Goal: Task Accomplishment & Management: Manage account settings

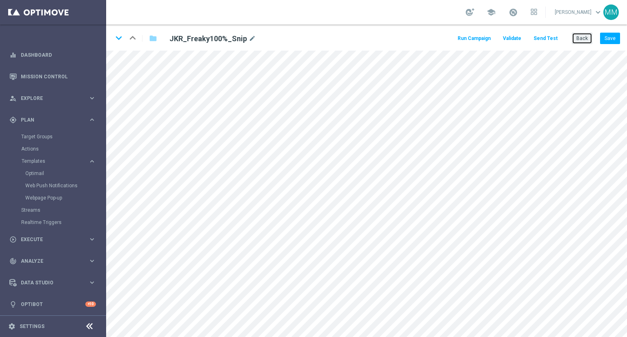
click at [579, 39] on button "Back" at bounding box center [582, 38] width 20 height 11
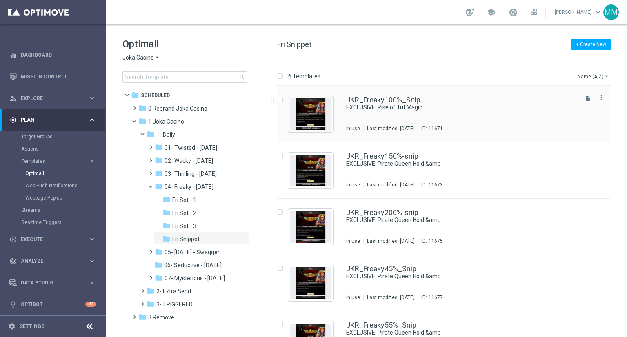
click at [408, 118] on div "JKR_Freaky100%_Snip EXCLUSIVE: Rise of Tut Magic In use Last modified: Wednesda…" at bounding box center [460, 114] width 229 height 36
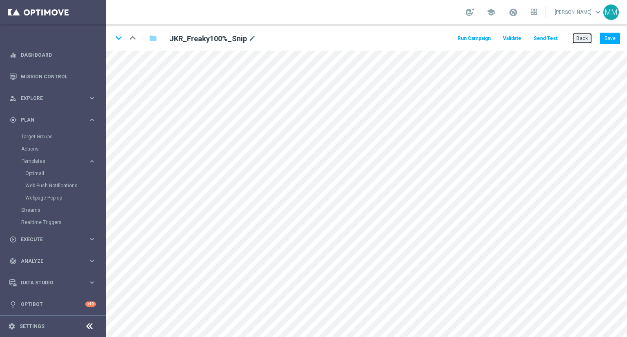
click at [584, 44] on button "Back" at bounding box center [582, 38] width 20 height 11
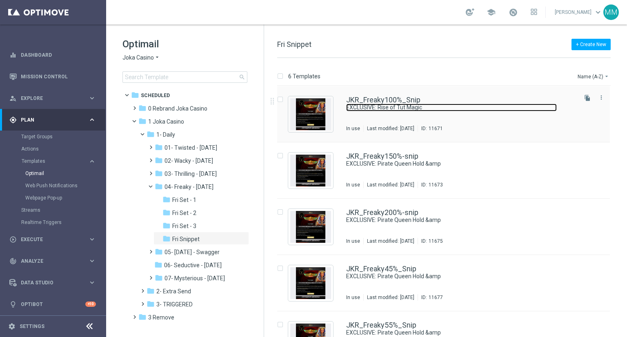
click at [390, 111] on link "EXCLUSIVE: Rise of Tut Magic" at bounding box center [451, 108] width 211 height 8
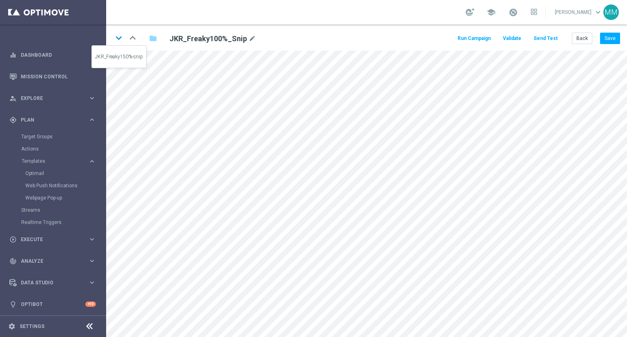
click at [120, 38] on icon "keyboard_arrow_down" at bounding box center [119, 38] width 12 height 12
click at [131, 40] on icon "keyboard_arrow_up" at bounding box center [133, 38] width 12 height 12
click at [120, 39] on icon "keyboard_arrow_down" at bounding box center [119, 38] width 12 height 12
click at [132, 40] on icon "keyboard_arrow_up" at bounding box center [133, 38] width 12 height 12
click at [114, 38] on icon "keyboard_arrow_down" at bounding box center [119, 38] width 12 height 12
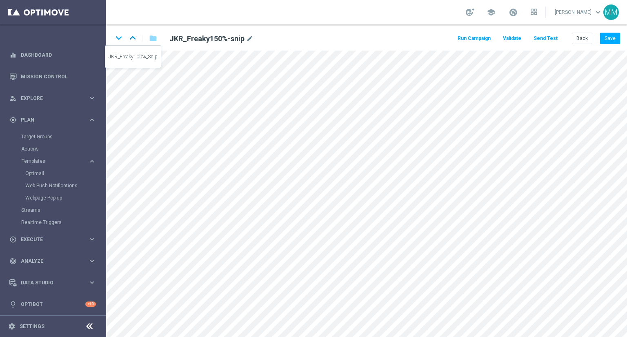
click at [133, 38] on icon "keyboard_arrow_up" at bounding box center [133, 38] width 12 height 12
click at [113, 36] on icon "keyboard_arrow_down" at bounding box center [119, 38] width 12 height 12
click at [612, 39] on button "Save" at bounding box center [610, 38] width 20 height 11
click at [121, 38] on icon "keyboard_arrow_down" at bounding box center [119, 38] width 12 height 12
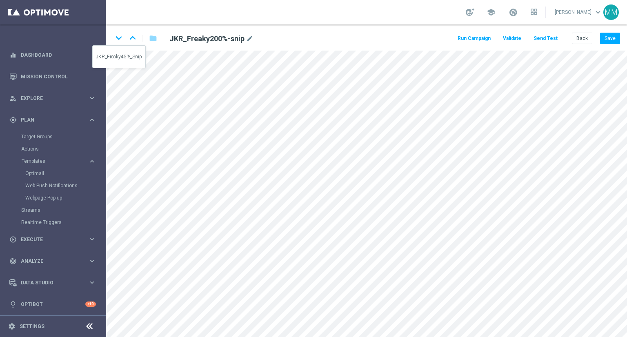
click at [120, 40] on icon "keyboard_arrow_down" at bounding box center [119, 38] width 12 height 12
click at [131, 36] on icon "keyboard_arrow_up" at bounding box center [133, 38] width 12 height 12
click at [131, 40] on icon "keyboard_arrow_up" at bounding box center [133, 38] width 12 height 12
drag, startPoint x: 614, startPoint y: 36, endPoint x: 608, endPoint y: 46, distance: 11.0
click at [614, 36] on button "Save" at bounding box center [610, 38] width 20 height 11
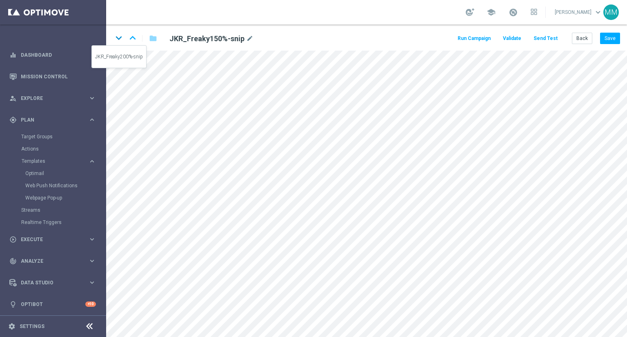
click at [116, 36] on icon "keyboard_arrow_down" at bounding box center [119, 38] width 12 height 12
click at [611, 40] on button "Save" at bounding box center [610, 38] width 20 height 11
click at [121, 39] on icon "keyboard_arrow_down" at bounding box center [119, 38] width 12 height 12
click at [608, 39] on button "Save" at bounding box center [610, 38] width 20 height 11
click at [129, 40] on icon "keyboard_arrow_up" at bounding box center [133, 38] width 12 height 12
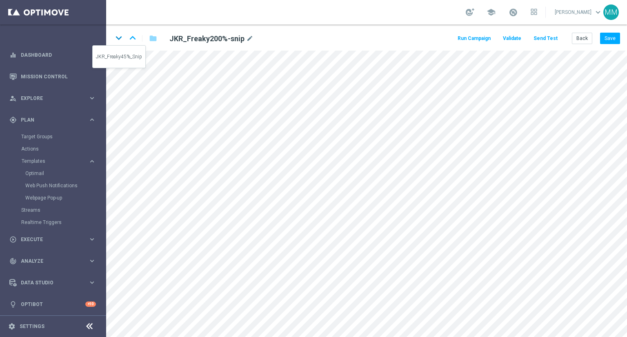
click at [120, 38] on icon "keyboard_arrow_down" at bounding box center [119, 38] width 12 height 12
drag, startPoint x: 611, startPoint y: 38, endPoint x: 601, endPoint y: 49, distance: 14.8
click at [611, 38] on button "Save" at bounding box center [610, 38] width 20 height 11
click at [120, 40] on icon "keyboard_arrow_down" at bounding box center [119, 38] width 12 height 12
drag, startPoint x: 609, startPoint y: 37, endPoint x: 601, endPoint y: 46, distance: 12.1
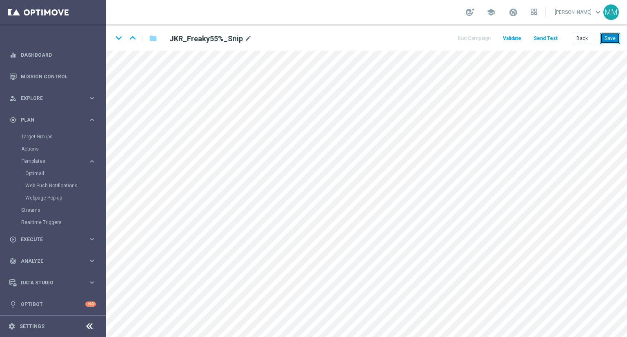
click at [609, 37] on button "Save" at bounding box center [610, 38] width 20 height 11
click at [610, 42] on button "Save" at bounding box center [610, 38] width 20 height 11
click at [116, 38] on icon "keyboard_arrow_down" at bounding box center [119, 38] width 12 height 12
click at [132, 38] on icon "keyboard_arrow_up" at bounding box center [133, 38] width 12 height 12
click at [606, 36] on button "Save" at bounding box center [610, 38] width 20 height 11
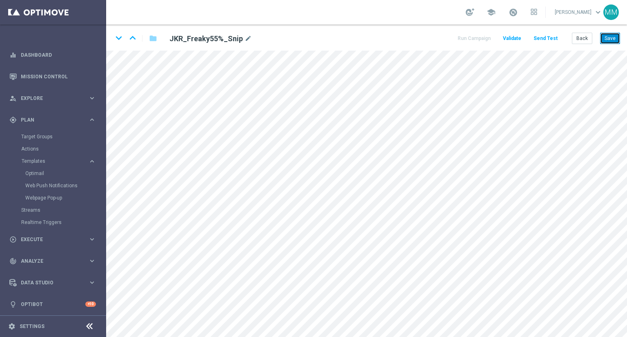
click at [609, 33] on button "Save" at bounding box center [610, 38] width 20 height 11
click at [606, 40] on button "Save" at bounding box center [610, 38] width 20 height 11
click at [134, 40] on icon "keyboard_arrow_up" at bounding box center [133, 38] width 12 height 12
drag, startPoint x: 612, startPoint y: 39, endPoint x: 606, endPoint y: 39, distance: 6.1
click at [612, 37] on button "Save" at bounding box center [610, 38] width 20 height 11
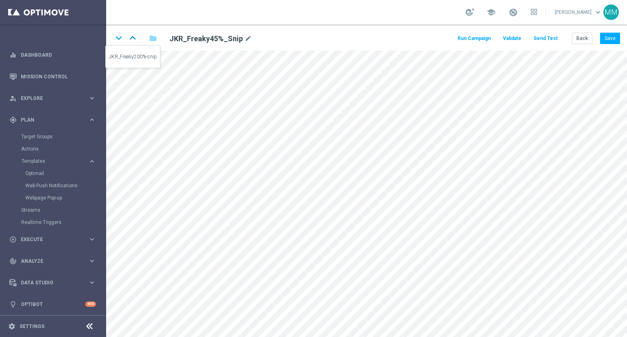
click at [133, 38] on icon "keyboard_arrow_up" at bounding box center [133, 38] width 12 height 12
click at [615, 37] on button "Save" at bounding box center [610, 38] width 20 height 11
click at [119, 40] on icon "keyboard_arrow_down" at bounding box center [119, 38] width 12 height 12
click at [118, 39] on icon "keyboard_arrow_down" at bounding box center [119, 38] width 12 height 12
click at [120, 40] on icon "keyboard_arrow_down" at bounding box center [119, 38] width 12 height 12
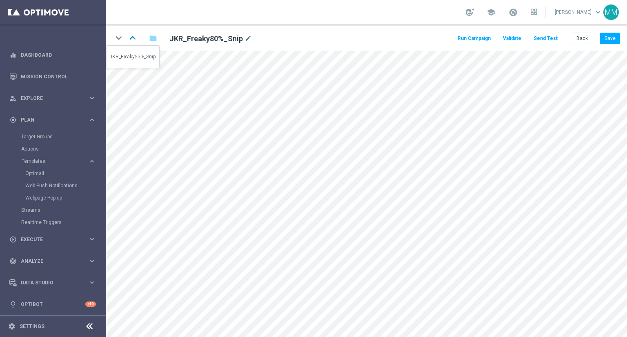
click at [136, 41] on icon "keyboard_arrow_up" at bounding box center [133, 38] width 12 height 12
click at [120, 39] on icon "keyboard_arrow_down" at bounding box center [119, 38] width 12 height 12
click at [614, 37] on button "Save" at bounding box center [610, 38] width 20 height 11
click at [616, 41] on button "Save" at bounding box center [610, 38] width 20 height 11
click at [612, 35] on button "Save" at bounding box center [610, 38] width 20 height 11
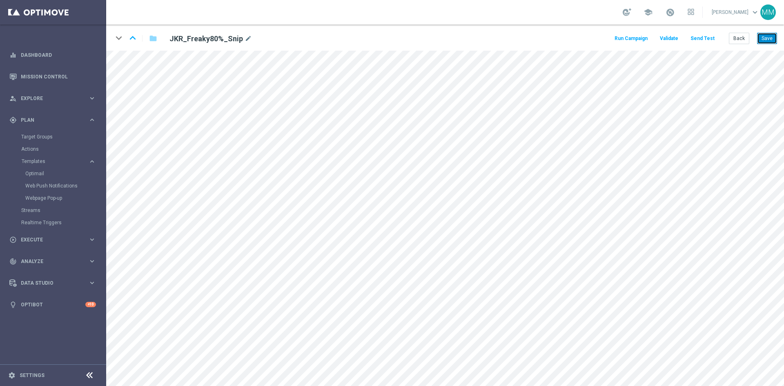
click at [627, 42] on button "Save" at bounding box center [767, 38] width 20 height 11
click at [129, 37] on icon "keyboard_arrow_up" at bounding box center [133, 38] width 12 height 12
click at [627, 40] on button "Save" at bounding box center [767, 38] width 20 height 11
click at [134, 40] on icon "keyboard_arrow_up" at bounding box center [133, 38] width 12 height 12
click at [627, 41] on button "Save" at bounding box center [767, 38] width 20 height 11
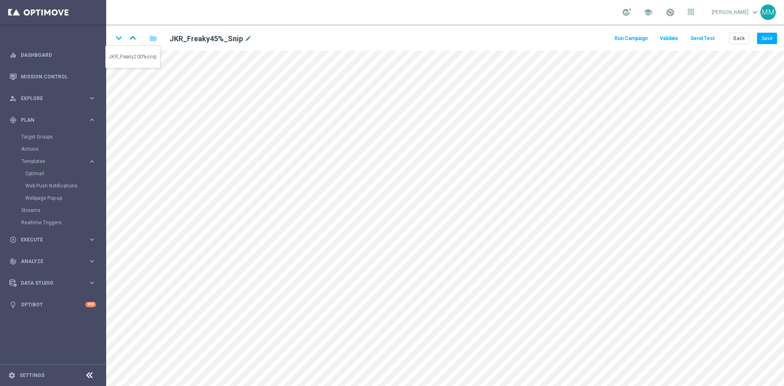
click at [135, 38] on icon "keyboard_arrow_up" at bounding box center [133, 38] width 12 height 12
click at [627, 38] on button "Save" at bounding box center [767, 38] width 20 height 11
click at [129, 40] on icon "keyboard_arrow_up" at bounding box center [133, 38] width 12 height 12
click at [130, 36] on icon "keyboard_arrow_up" at bounding box center [133, 38] width 12 height 12
click at [115, 38] on icon "keyboard_arrow_down" at bounding box center [119, 38] width 12 height 12
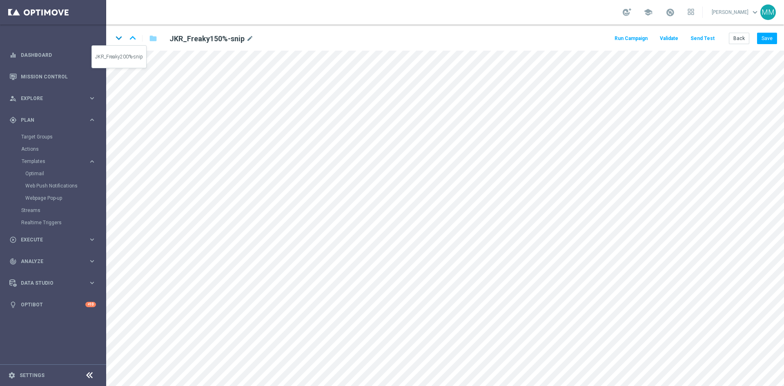
click at [118, 41] on icon "keyboard_arrow_down" at bounding box center [119, 38] width 12 height 12
click at [119, 38] on icon "keyboard_arrow_down" at bounding box center [119, 38] width 12 height 12
click at [118, 38] on icon "keyboard_arrow_down" at bounding box center [119, 38] width 12 height 12
click at [119, 38] on icon "keyboard_arrow_down" at bounding box center [119, 38] width 12 height 12
click at [627, 38] on button "Save" at bounding box center [767, 38] width 20 height 11
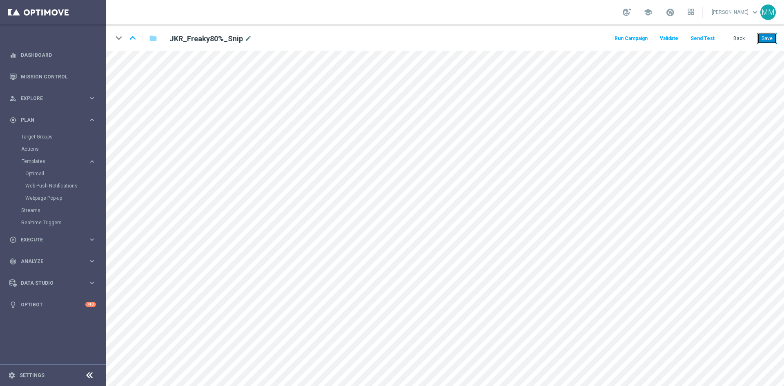
click at [627, 33] on button "Save" at bounding box center [767, 38] width 20 height 11
click at [135, 39] on icon "keyboard_arrow_up" at bounding box center [133, 38] width 12 height 12
click at [627, 12] on div "MM" at bounding box center [768, 12] width 16 height 16
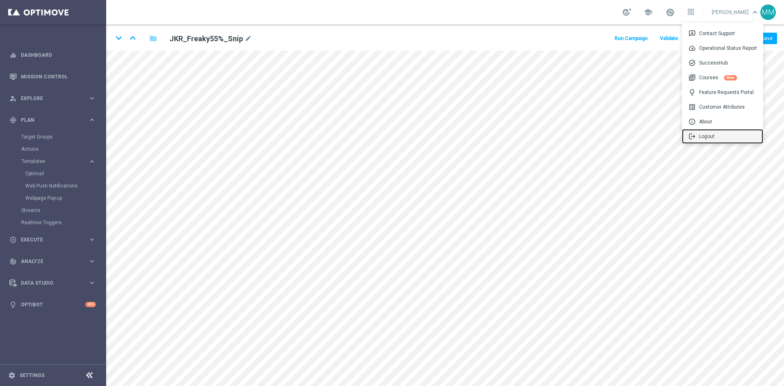
click at [627, 137] on div "logout Logout" at bounding box center [722, 136] width 81 height 15
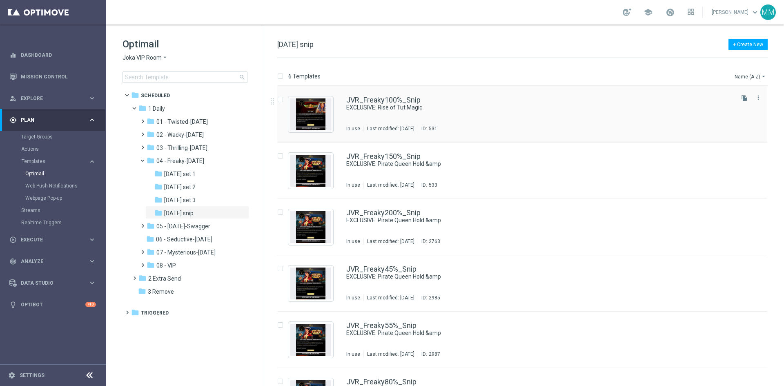
click at [452, 117] on div "JVR_Freaky100%_Snip EXCLUSIVE: Rise of Tut Magic In use Last modified: Wednesda…" at bounding box center [539, 114] width 386 height 36
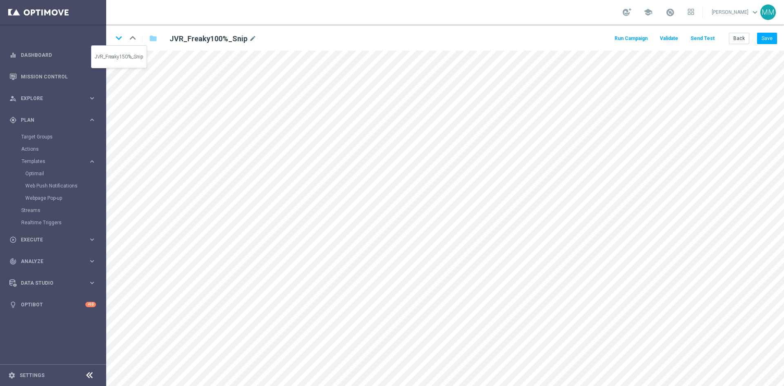
drag, startPoint x: 121, startPoint y: 38, endPoint x: 118, endPoint y: 47, distance: 8.8
click at [121, 39] on icon "keyboard_arrow_down" at bounding box center [119, 38] width 12 height 12
click at [764, 38] on button "Save" at bounding box center [767, 38] width 20 height 11
click at [761, 42] on button "Save" at bounding box center [767, 38] width 20 height 11
click at [120, 40] on icon "keyboard_arrow_down" at bounding box center [119, 38] width 12 height 12
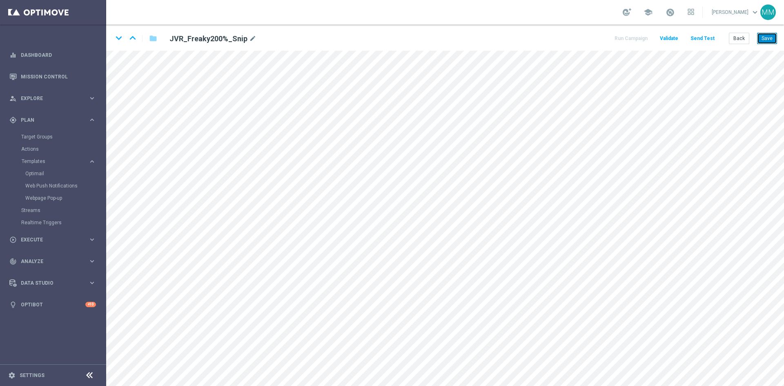
click at [771, 38] on button "Save" at bounding box center [767, 38] width 20 height 11
click at [118, 36] on icon "keyboard_arrow_down" at bounding box center [119, 38] width 12 height 12
click at [764, 34] on button "Save" at bounding box center [767, 38] width 20 height 11
click at [769, 40] on button "Save" at bounding box center [767, 38] width 20 height 11
click at [119, 39] on icon "keyboard_arrow_down" at bounding box center [119, 38] width 12 height 12
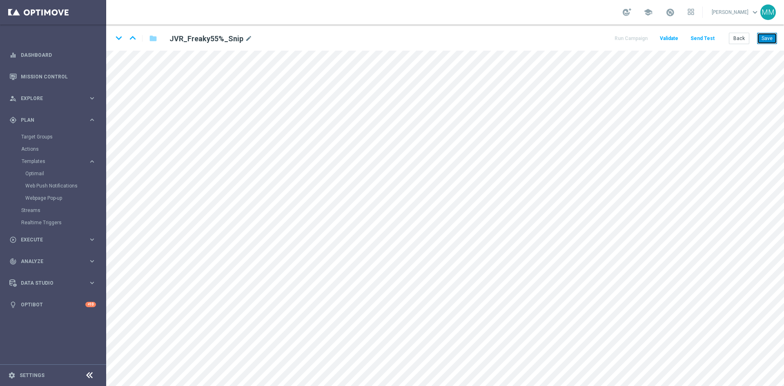
click at [768, 35] on button "Save" at bounding box center [767, 38] width 20 height 11
click at [122, 36] on icon "keyboard_arrow_down" at bounding box center [119, 38] width 12 height 12
click at [773, 44] on button "Save" at bounding box center [767, 38] width 20 height 11
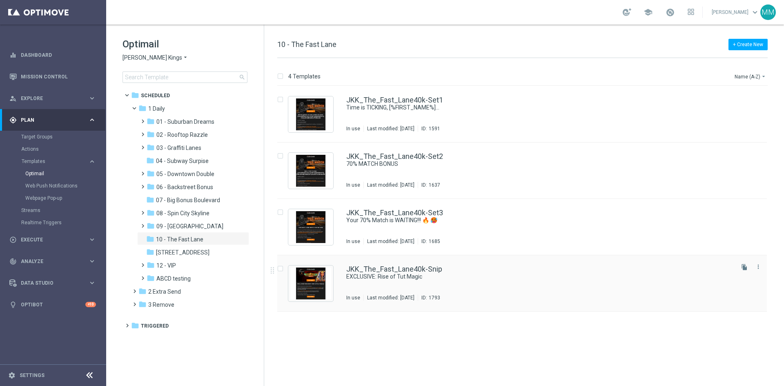
click at [452, 282] on div "JKK_The_Fast_Lane40k-Snip EXCLUSIVE: Rise of Tut Magic In use Last modified: We…" at bounding box center [539, 283] width 386 height 36
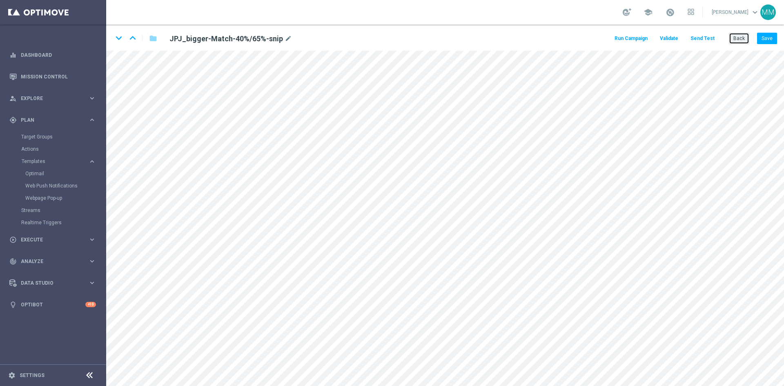
click at [737, 38] on button "Back" at bounding box center [739, 38] width 20 height 11
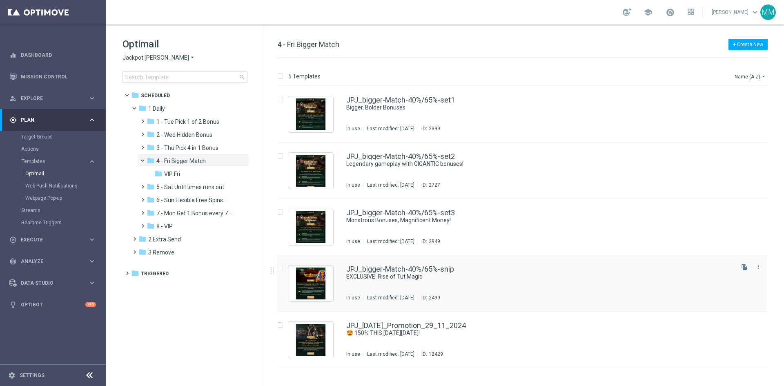
click at [465, 281] on div "JPJ_bigger-Match-40%/65%-snip EXCLUSIVE: Rise of Tut Magic In use Last modified…" at bounding box center [539, 283] width 386 height 36
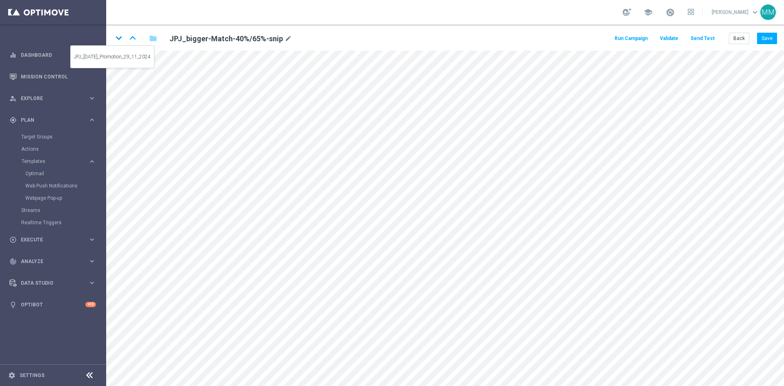
click at [120, 40] on icon "keyboard_arrow_down" at bounding box center [119, 38] width 12 height 12
click at [738, 37] on button "Back" at bounding box center [739, 38] width 20 height 11
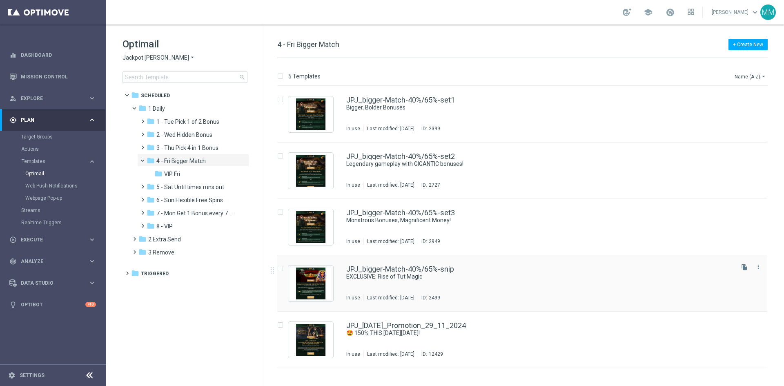
click at [469, 288] on div "JPJ_bigger-Match-40%/65%-snip EXCLUSIVE: Rise of Tut Magic In use Last modified…" at bounding box center [539, 283] width 386 height 36
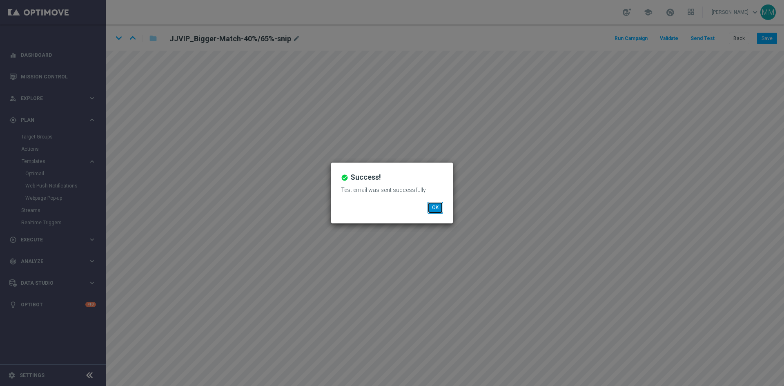
click at [435, 207] on button "OK" at bounding box center [436, 207] width 16 height 11
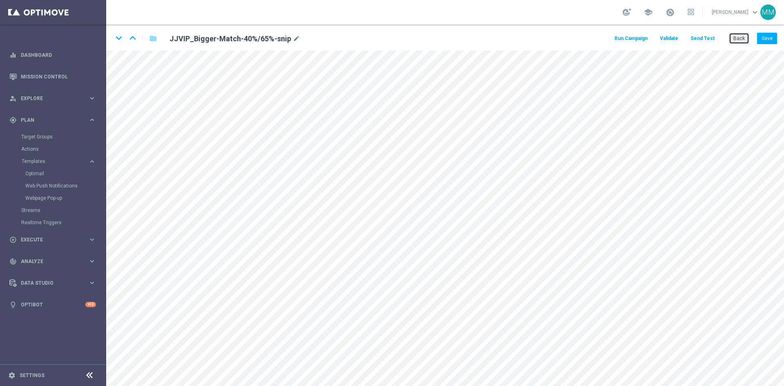
click at [739, 42] on button "Back" at bounding box center [739, 38] width 20 height 11
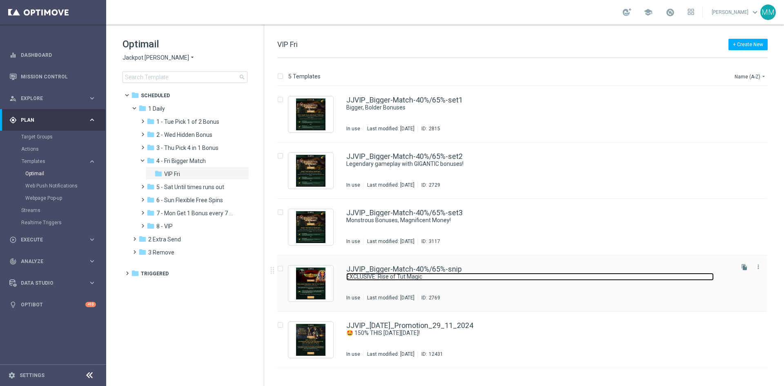
click at [483, 280] on link "EXCLUSIVE: Rise of Tut Magic" at bounding box center [529, 277] width 367 height 8
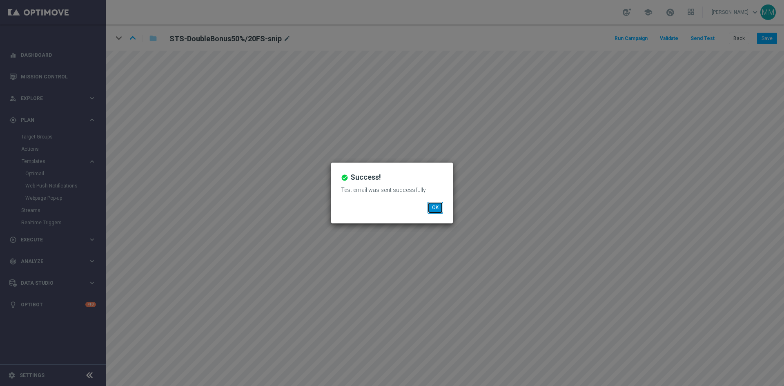
click at [437, 208] on button "OK" at bounding box center [436, 207] width 16 height 11
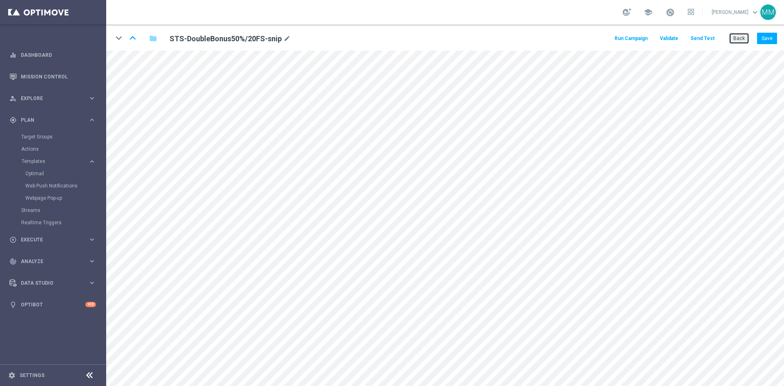
click at [742, 37] on button "Back" at bounding box center [739, 38] width 20 height 11
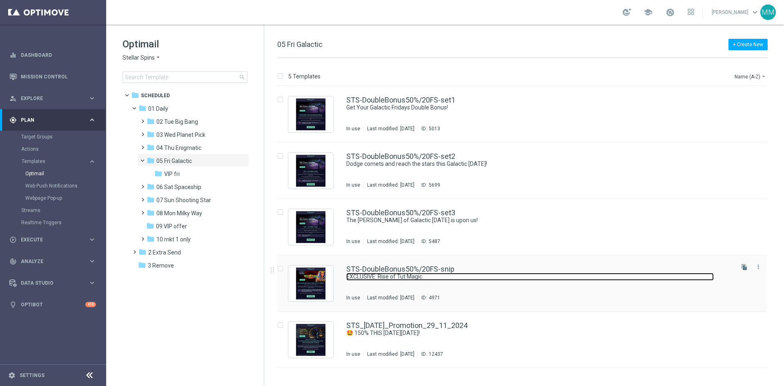
click at [559, 274] on link "EXCLUSIVE: Rise of Tut Magic" at bounding box center [529, 277] width 367 height 8
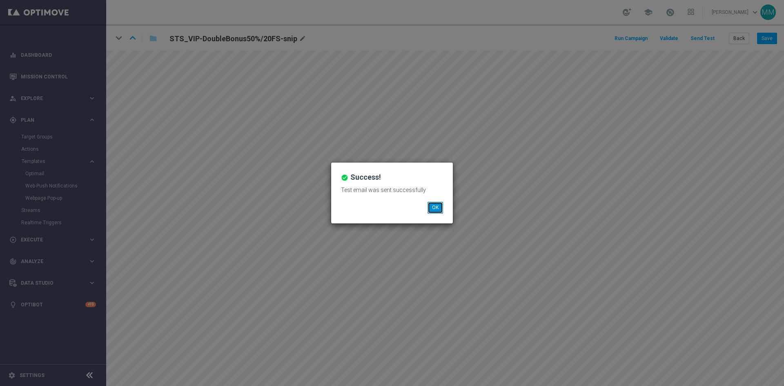
click at [437, 210] on button "OK" at bounding box center [436, 207] width 16 height 11
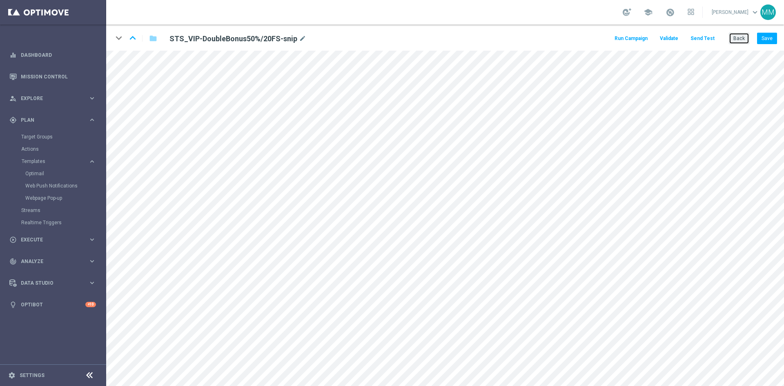
click at [739, 39] on button "Back" at bounding box center [739, 38] width 20 height 11
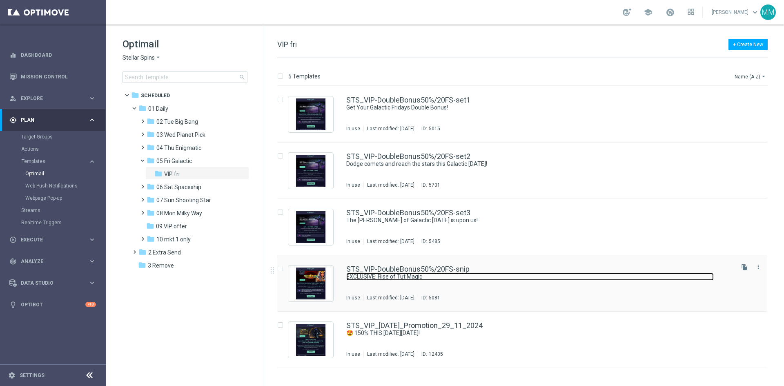
click at [497, 278] on link "EXCLUSIVE: Rise of Tut Magic" at bounding box center [529, 277] width 367 height 8
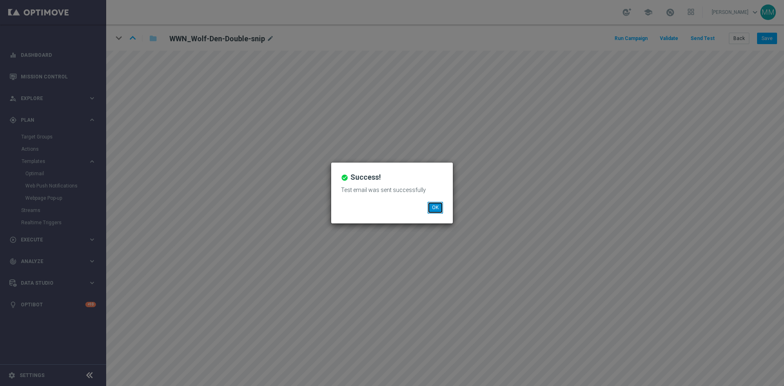
click at [438, 202] on button "OK" at bounding box center [436, 207] width 16 height 11
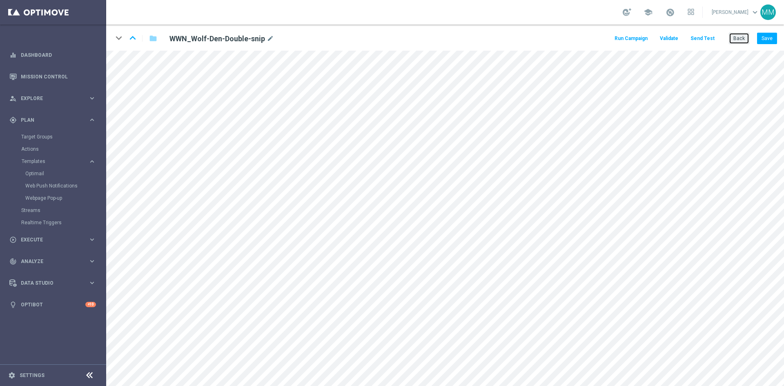
click at [740, 36] on button "Back" at bounding box center [739, 38] width 20 height 11
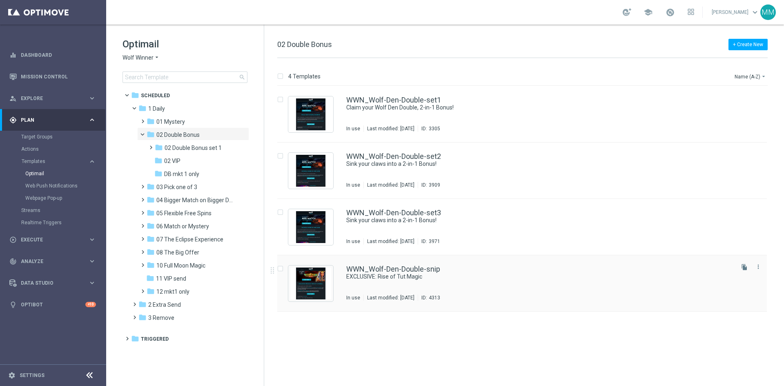
click at [543, 306] on div "WWN_Wolf-Den-Double-snip EXCLUSIVE: Rise of Tut Magic In use Last modified: Wed…" at bounding box center [522, 283] width 490 height 56
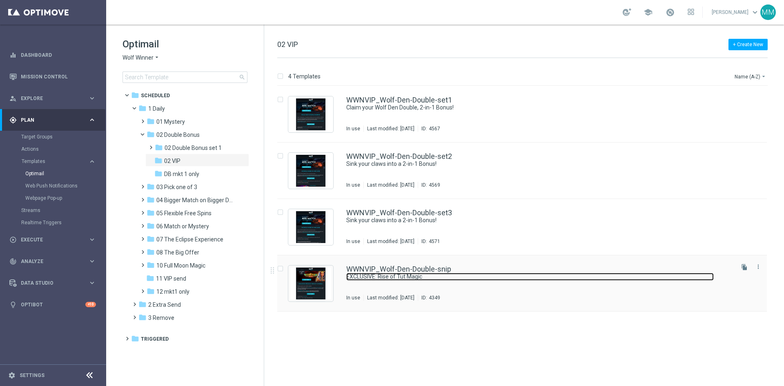
click at [451, 277] on link "EXCLUSIVE: Rise of Tut Magic" at bounding box center [529, 277] width 367 height 8
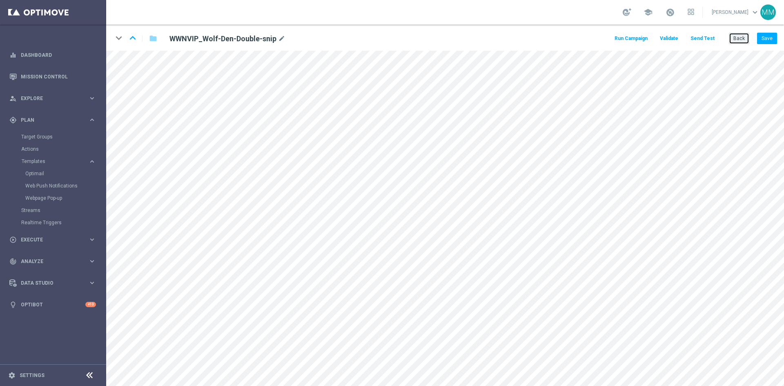
click at [738, 38] on button "Back" at bounding box center [739, 38] width 20 height 11
click at [705, 35] on button "Send Test" at bounding box center [702, 38] width 27 height 11
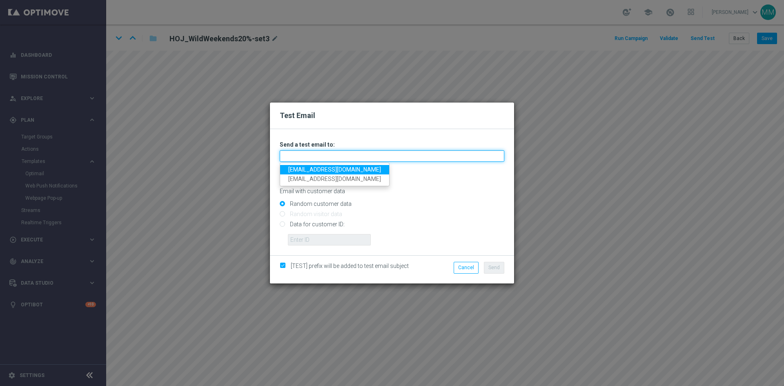
drag, startPoint x: 361, startPoint y: 159, endPoint x: 366, endPoint y: 159, distance: 4.9
click at [361, 159] on input "text" at bounding box center [392, 155] width 225 height 11
type input "[EMAIL_ADDRESS][DOMAIN_NAME]"
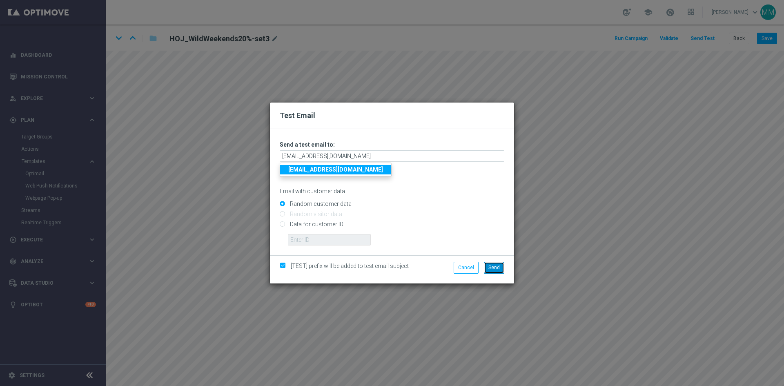
click at [490, 267] on span "Send" at bounding box center [493, 268] width 11 height 6
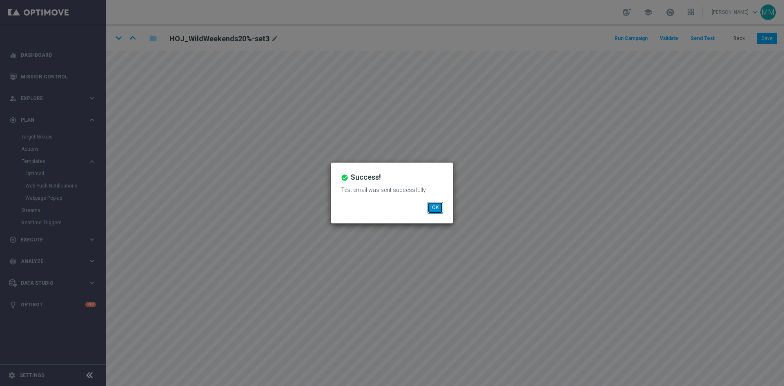
click at [439, 207] on button "OK" at bounding box center [436, 207] width 16 height 11
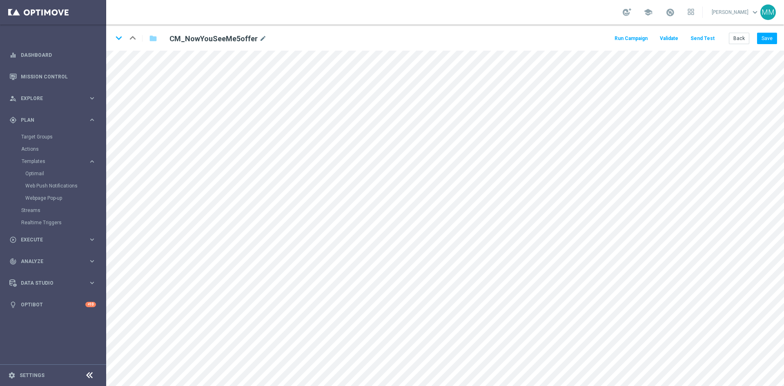
click at [702, 38] on button "Send Test" at bounding box center [702, 38] width 27 height 11
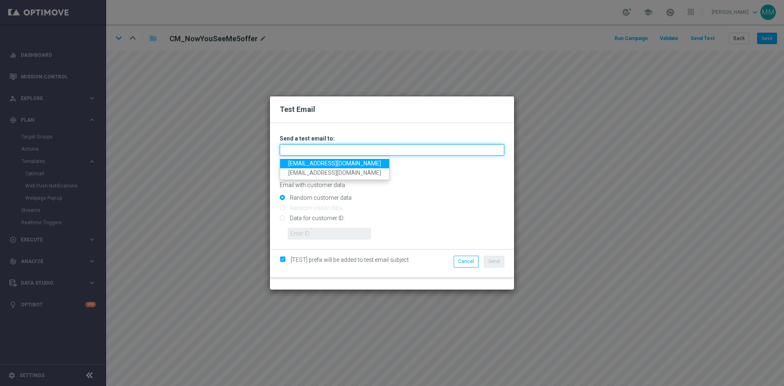
click at [338, 147] on input "text" at bounding box center [392, 149] width 225 height 11
type input "[EMAIL_ADDRESS][DOMAIN_NAME]"
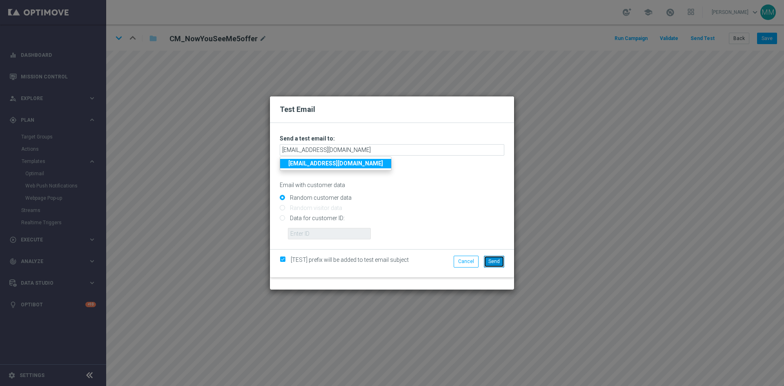
click at [498, 261] on span "Send" at bounding box center [493, 261] width 11 height 6
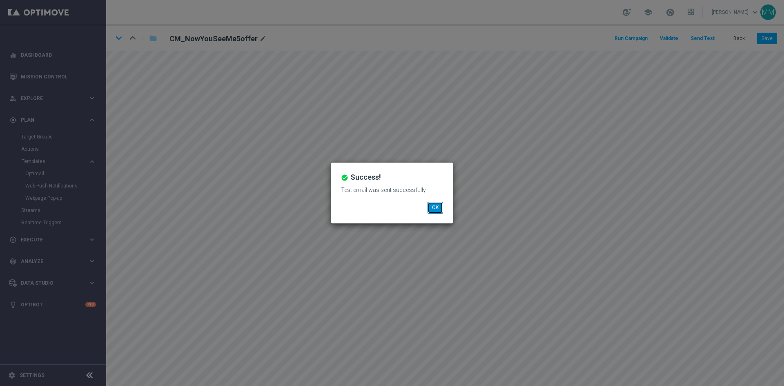
click at [434, 207] on button "OK" at bounding box center [436, 207] width 16 height 11
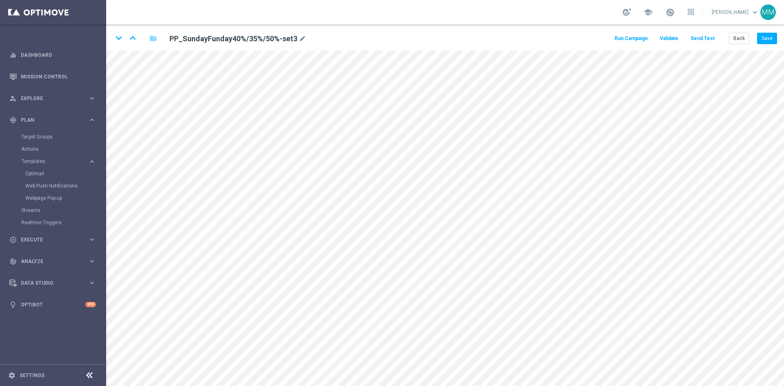
click at [702, 40] on button "Send Test" at bounding box center [702, 38] width 27 height 11
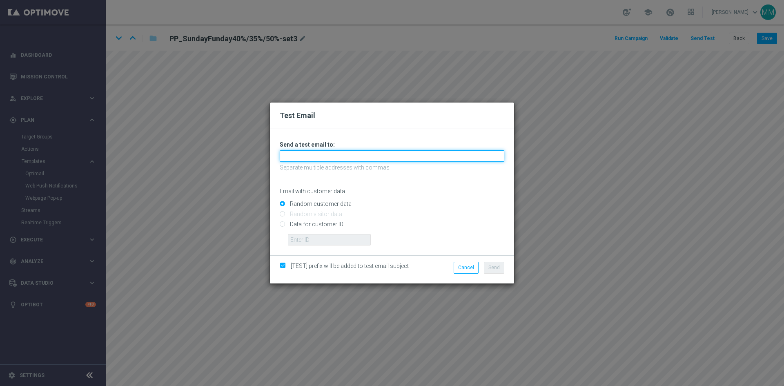
click at [367, 154] on input "text" at bounding box center [392, 155] width 225 height 11
type input "[EMAIL_ADDRESS][DOMAIN_NAME]"
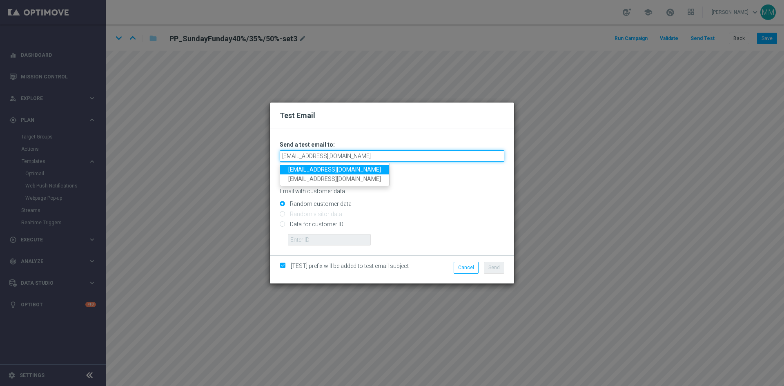
type input "[EMAIL_ADDRESS][DOMAIN_NAME]"
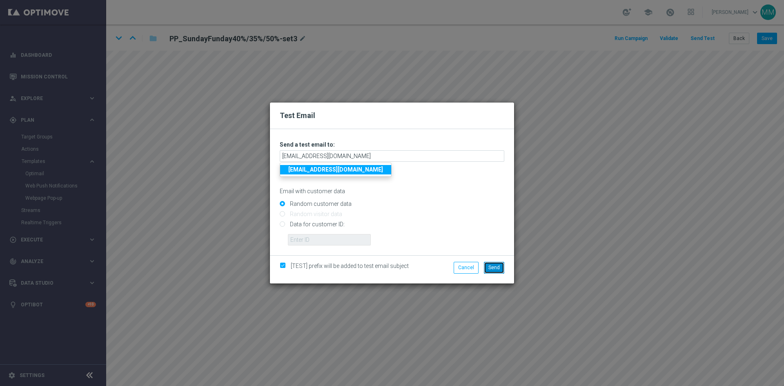
click at [495, 270] on button "Send" at bounding box center [494, 267] width 20 height 11
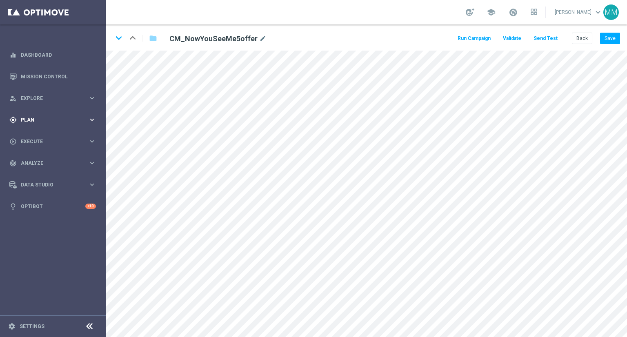
click at [94, 119] on icon "keyboard_arrow_right" at bounding box center [92, 120] width 8 height 8
click at [46, 156] on accordion "Templates keyboard_arrow_right Optimail Web Push Notifications Webpage Pop-up" at bounding box center [63, 161] width 84 height 12
click at [43, 160] on span "Templates" at bounding box center [51, 161] width 58 height 5
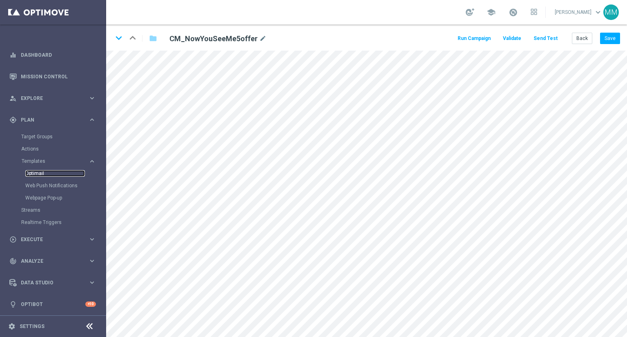
click at [42, 170] on link "Optimail" at bounding box center [55, 173] width 60 height 7
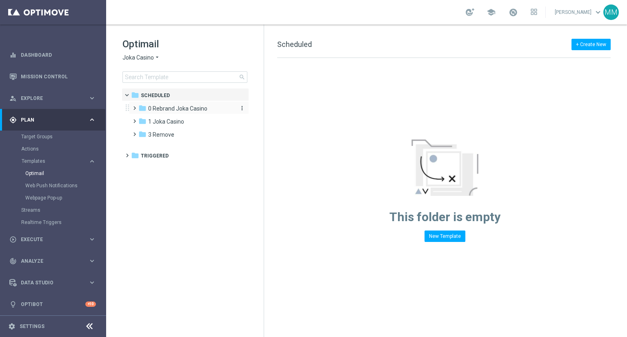
click at [176, 112] on span "0 Rebrand Joka Casino" at bounding box center [177, 108] width 59 height 7
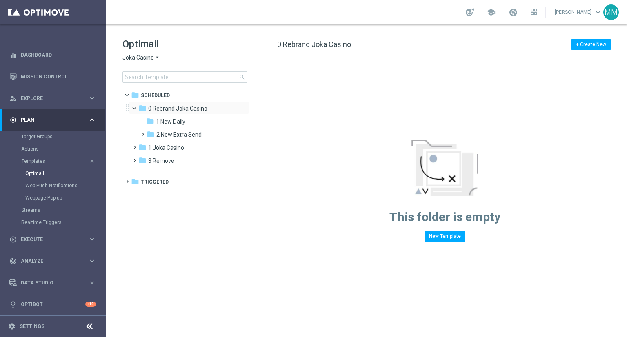
click at [137, 108] on span at bounding box center [137, 107] width 3 height 4
click at [186, 120] on div "folder 1 Joka Casino" at bounding box center [185, 121] width 94 height 9
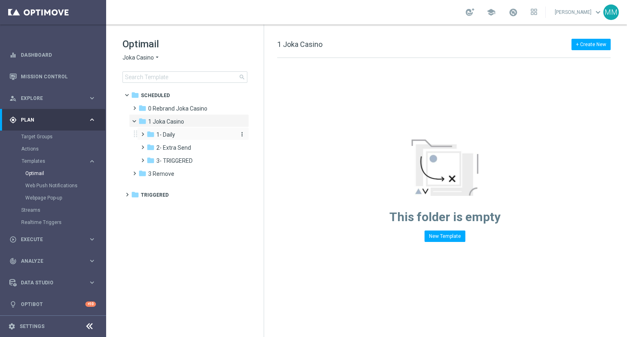
click at [176, 134] on div "folder 1- Daily" at bounding box center [190, 134] width 87 height 9
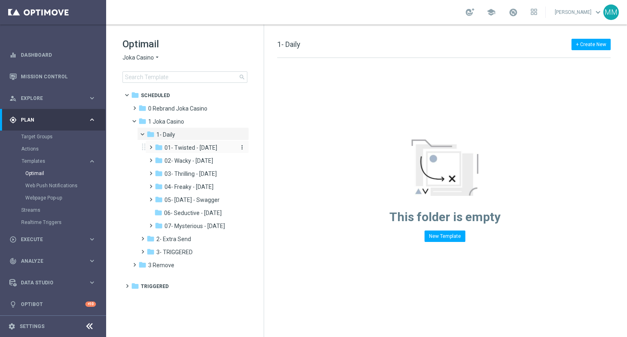
click at [212, 149] on span "01- Twisted - [DATE]" at bounding box center [191, 147] width 53 height 7
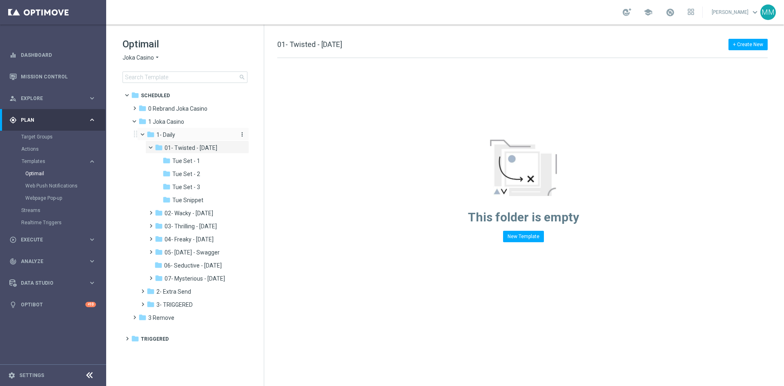
click at [170, 134] on span "1- Daily" at bounding box center [165, 134] width 19 height 7
